Goal: Task Accomplishment & Management: Complete application form

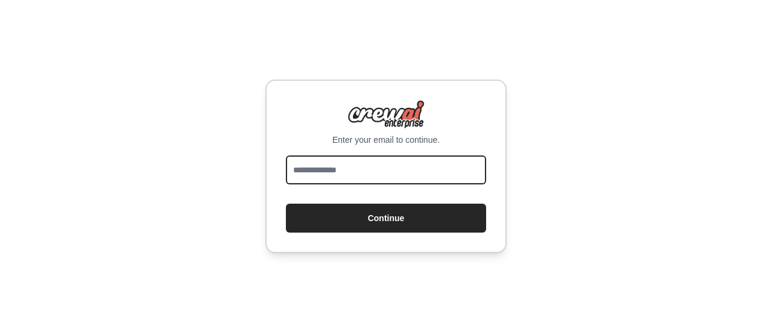
click at [389, 166] on input "email" at bounding box center [386, 170] width 200 height 29
type input "**********"
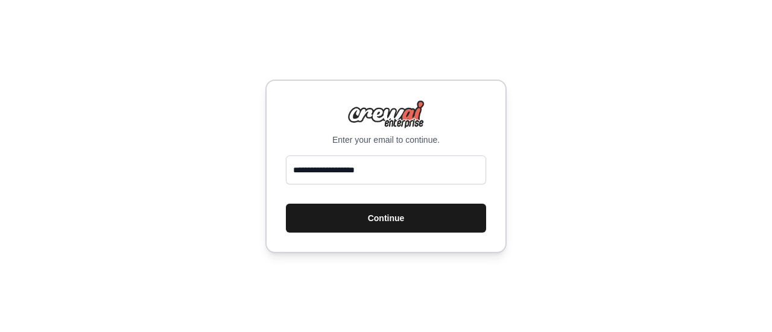
click at [357, 218] on button "Continue" at bounding box center [386, 218] width 200 height 29
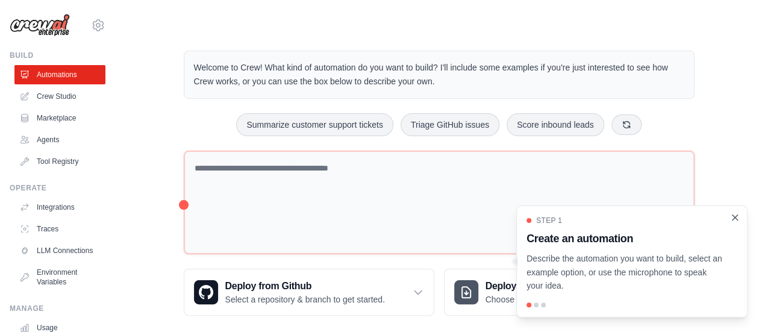
click at [738, 221] on icon "Close walkthrough" at bounding box center [735, 217] width 11 height 11
